Goal: Information Seeking & Learning: Find specific fact

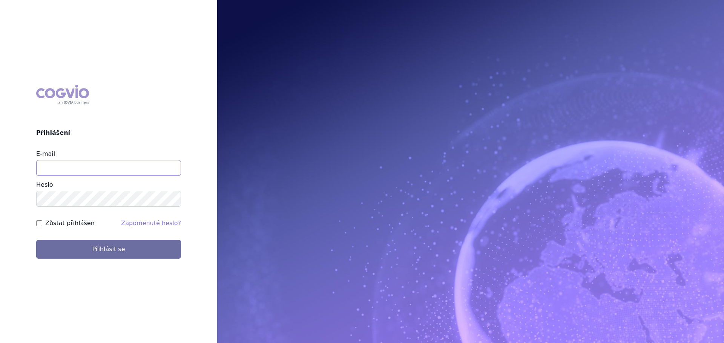
click at [118, 172] on input "E-mail" at bounding box center [108, 168] width 145 height 16
type input "veronika.damborska@vzp.cz"
click at [36, 240] on button "Přihlásit se" at bounding box center [108, 249] width 145 height 19
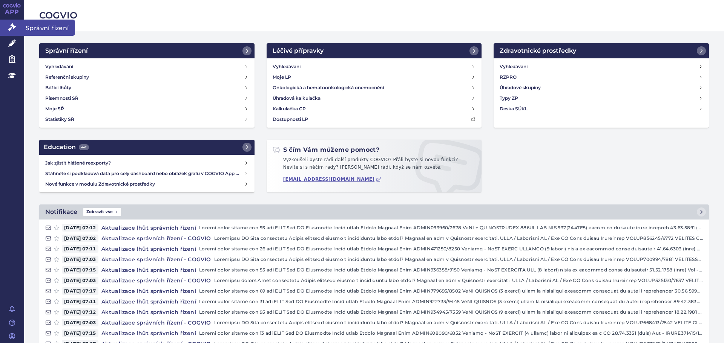
click at [16, 28] on link "Správní řízení" at bounding box center [12, 28] width 24 height 16
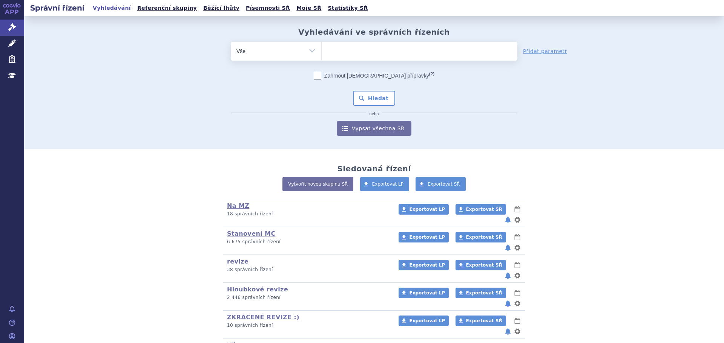
click at [341, 57] on ul at bounding box center [420, 50] width 196 height 16
click at [322, 57] on select at bounding box center [321, 50] width 0 height 19
type input "co"
type input "coli"
type input "colis"
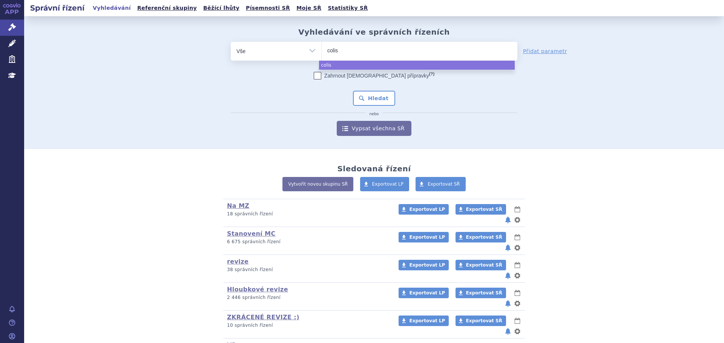
type input "colism"
type input "colisma"
type input "colismath"
type input "colismatha"
type input "colismathate"
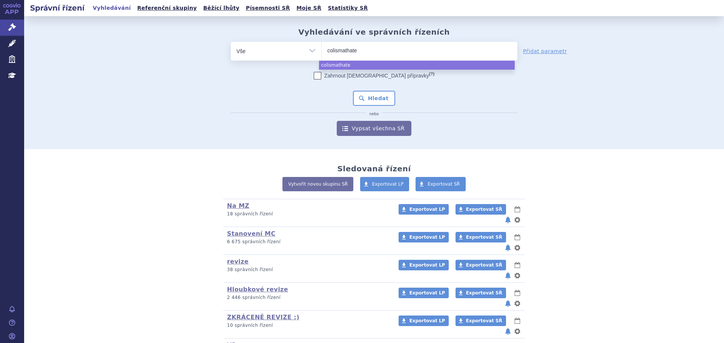
type input "colismathat"
type input "colismatha"
type input "colismath"
type input "colisma"
type input "colism"
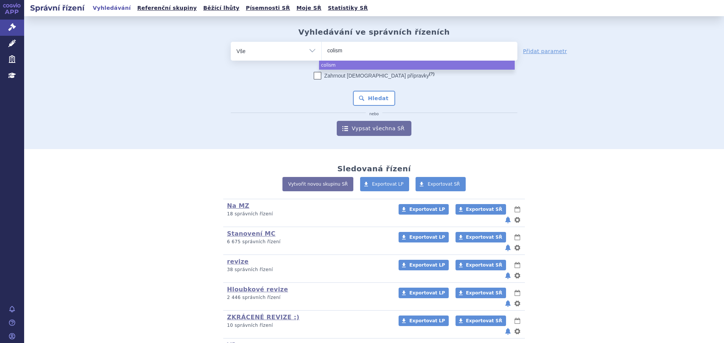
type input "colisme"
type input "colismet"
type input "colismetha"
type input "colismethate"
select select "colismethate"
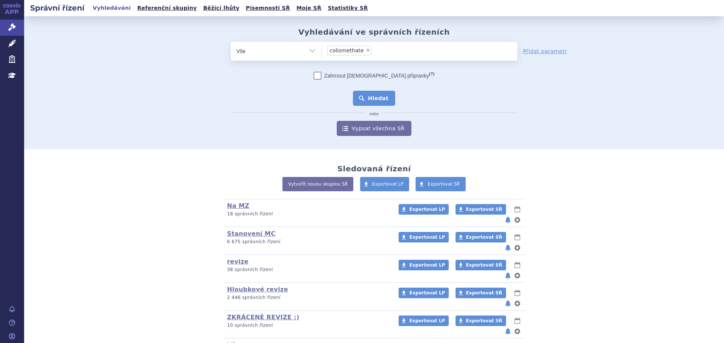
click at [371, 101] on button "Hledat" at bounding box center [374, 98] width 43 height 15
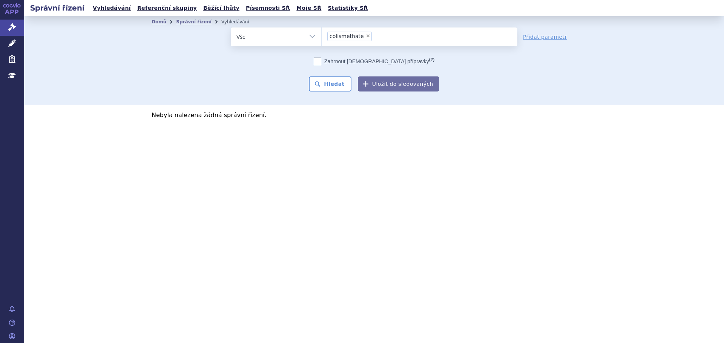
click at [366, 35] on span "×" at bounding box center [368, 36] width 5 height 5
click at [322, 35] on select "colismethate" at bounding box center [321, 36] width 0 height 19
select select
type input "SUKLS152052/2025"
select select "SUKLS152052/2025"
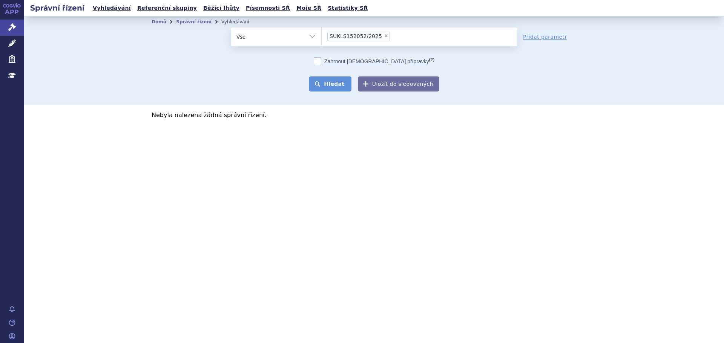
click at [336, 85] on button "Hledat" at bounding box center [330, 84] width 43 height 15
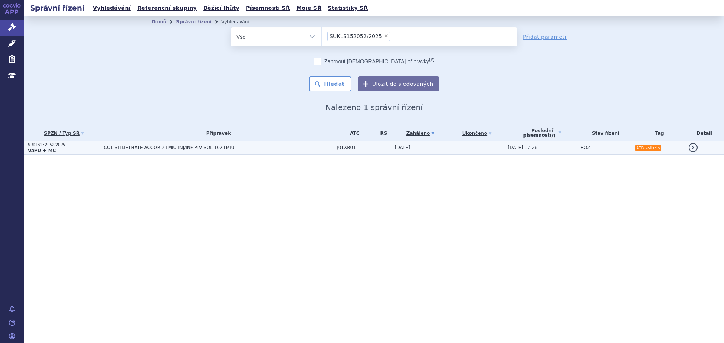
click at [291, 147] on span "COLISTIMETHATE ACCORD 1MIU INJ/INF PLV SOL 10X1MIU" at bounding box center [198, 147] width 188 height 5
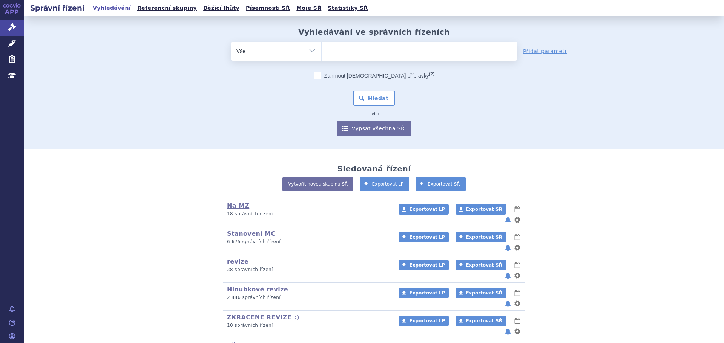
click at [361, 42] on ul at bounding box center [420, 50] width 196 height 16
click at [322, 42] on select at bounding box center [321, 50] width 0 height 19
paste input "SUKLS287749/2024"
type input "SUKLS287749/2024"
select select "SUKLS287749/2024"
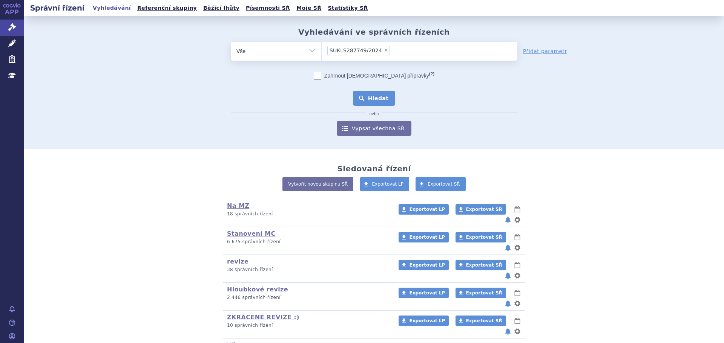
click at [371, 98] on button "Hledat" at bounding box center [374, 98] width 43 height 15
